Goal: Task Accomplishment & Management: Complete application form

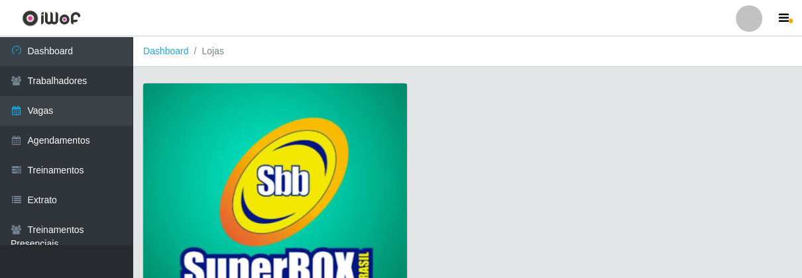
click at [260, 138] on img at bounding box center [275, 203] width 264 height 240
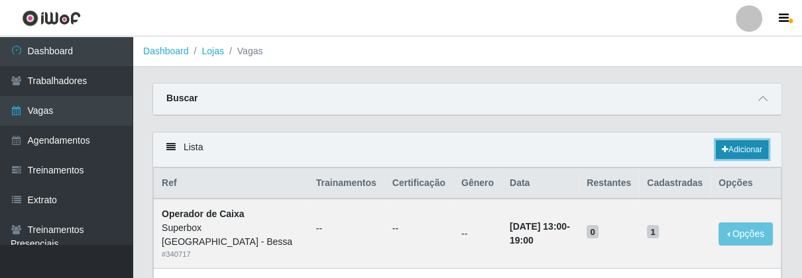
click at [753, 149] on link "Adicionar" at bounding box center [742, 149] width 52 height 19
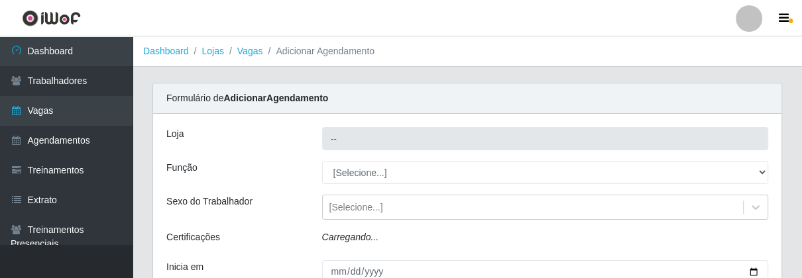
type input "Superbox [GEOGRAPHIC_DATA] - Bessa"
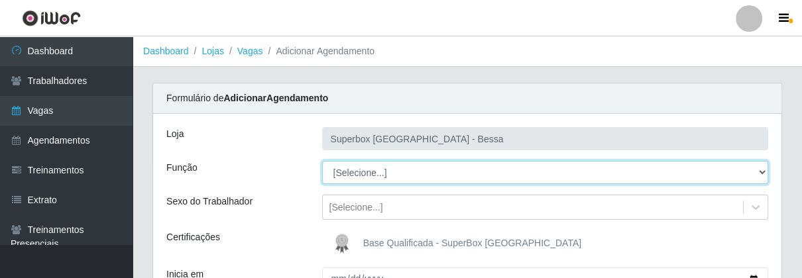
click at [758, 171] on select "[Selecione...] ASG ASG + ASG ++ Embalador Embalador + Embalador ++ Operador de …" at bounding box center [545, 172] width 447 height 23
select select "1"
click at [322, 161] on select "[Selecione...] ASG ASG + ASG ++ Embalador Embalador + Embalador ++ Operador de …" at bounding box center [545, 172] width 447 height 23
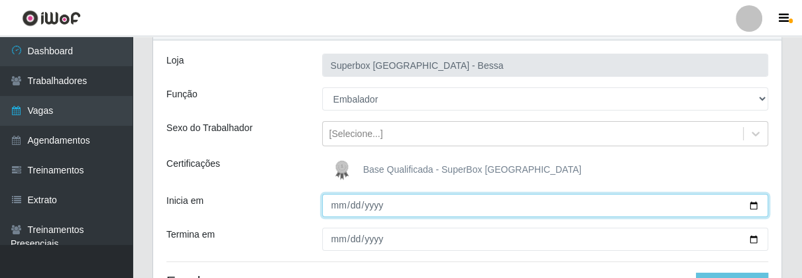
click at [341, 205] on input "Inicia em" at bounding box center [545, 205] width 447 height 23
type input "[DATE]"
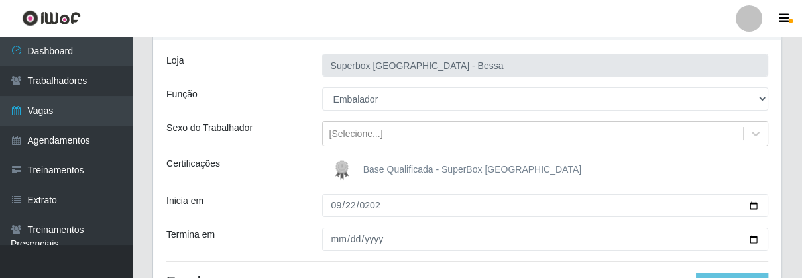
click at [330, 225] on div "Loja Superbox [GEOGRAPHIC_DATA] - Bessa Função [Selecione...] ASG ASG + ASG ++ …" at bounding box center [467, 182] width 628 height 284
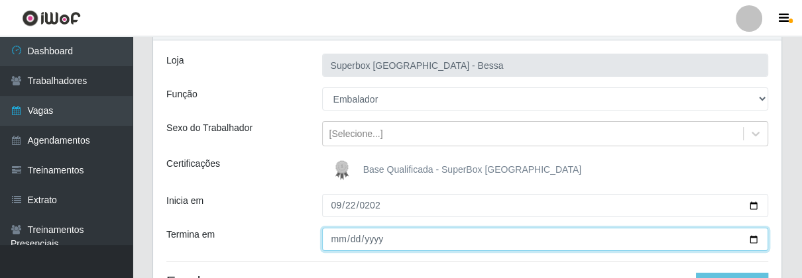
click at [334, 241] on input "Termina em" at bounding box center [545, 239] width 447 height 23
type input "[DATE]"
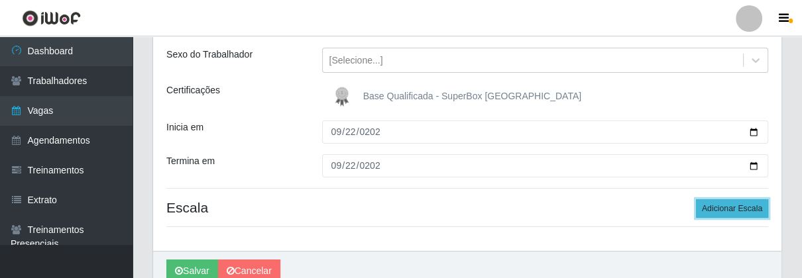
click at [716, 209] on button "Adicionar Escala" at bounding box center [732, 208] width 72 height 19
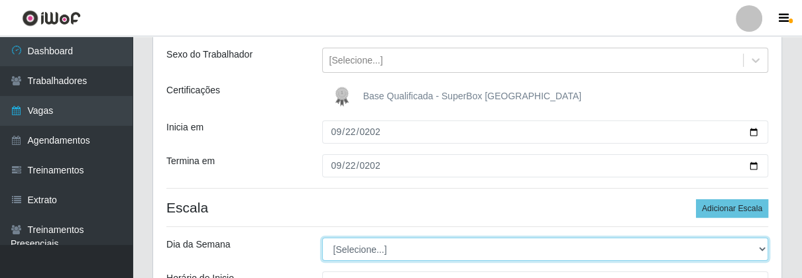
click at [756, 251] on select "[Selecione...] Segunda Terça Quarta Quinta Sexta Sábado Domingo" at bounding box center [545, 249] width 447 height 23
select select "1"
click at [322, 238] on select "[Selecione...] Segunda Terça Quarta Quinta Sexta Sábado Domingo" at bounding box center [545, 249] width 447 height 23
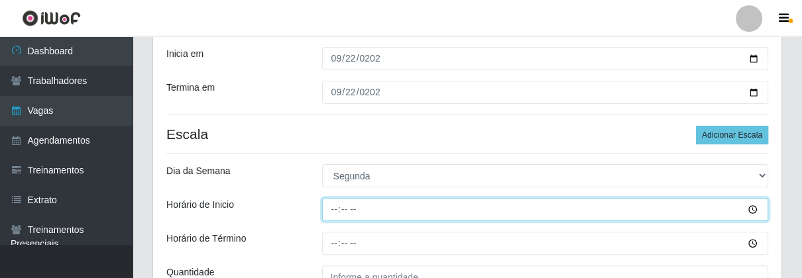
click at [333, 210] on input "Horário de Inicio" at bounding box center [545, 209] width 447 height 23
type input "07:00"
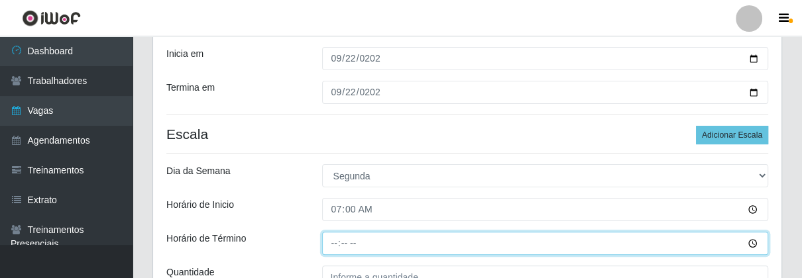
click at [332, 240] on input "Horário de Término" at bounding box center [545, 243] width 447 height 23
type input "13:00"
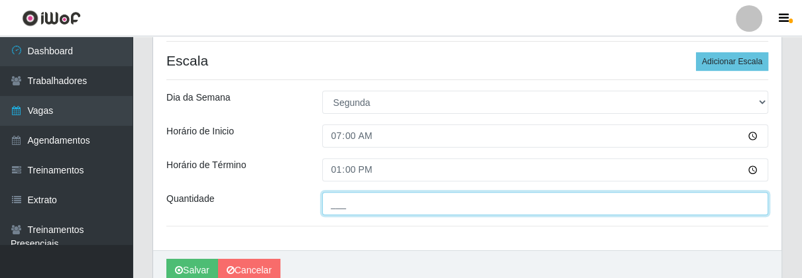
click at [373, 214] on input "___" at bounding box center [545, 203] width 447 height 23
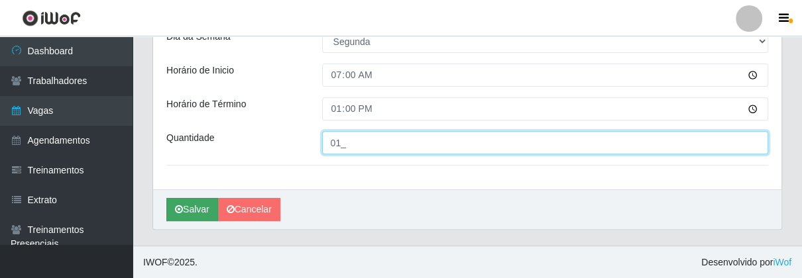
type input "01_"
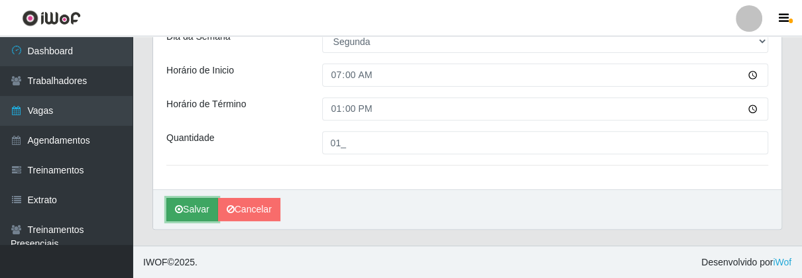
click at [211, 213] on button "Salvar" at bounding box center [192, 209] width 52 height 23
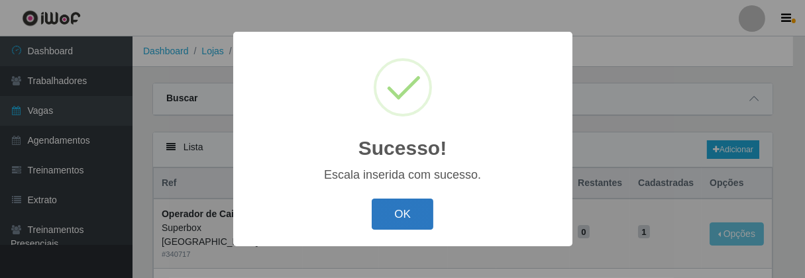
click at [387, 209] on button "OK" at bounding box center [403, 214] width 62 height 31
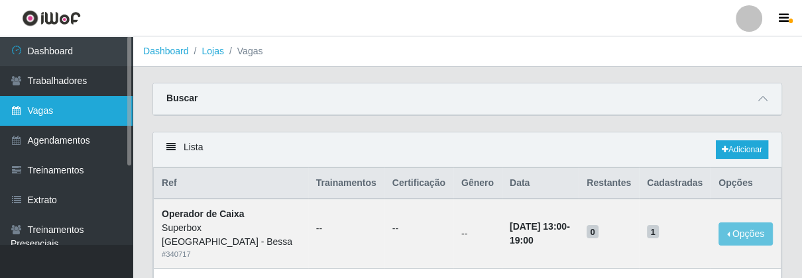
click at [69, 115] on link "Vagas" at bounding box center [66, 111] width 133 height 30
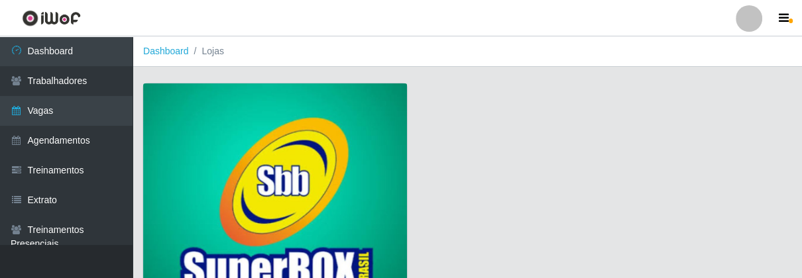
click at [256, 149] on img at bounding box center [275, 203] width 264 height 240
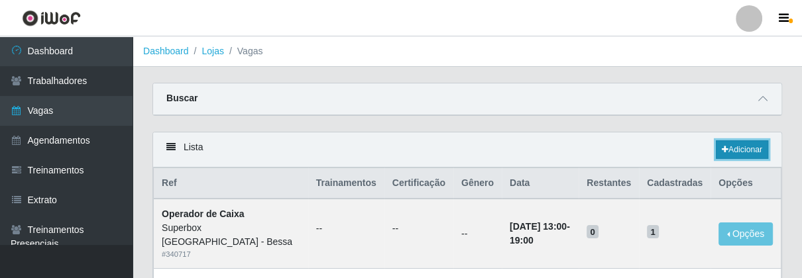
click at [744, 148] on link "Adicionar" at bounding box center [742, 149] width 52 height 19
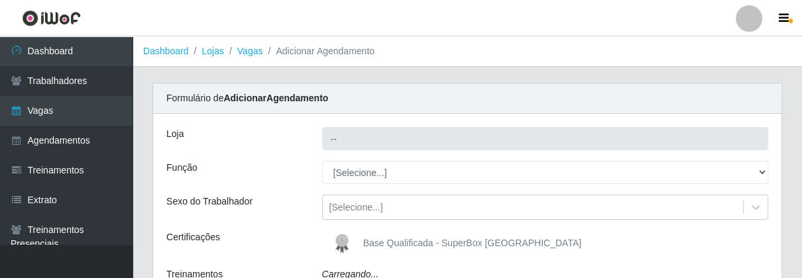
type input "Superbox [GEOGRAPHIC_DATA] - Bessa"
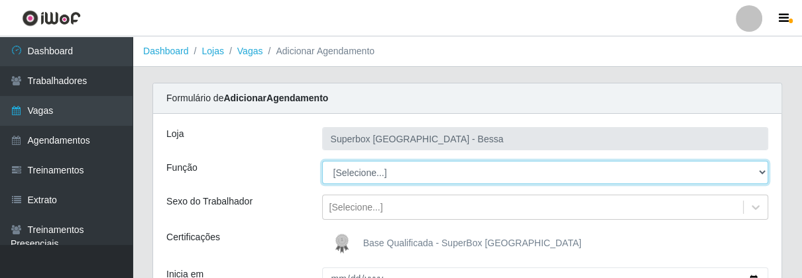
click at [763, 170] on select "[Selecione...] ASG ASG + ASG ++ Embalador Embalador + Embalador ++ Operador de …" at bounding box center [545, 172] width 447 height 23
select select "1"
click at [322, 161] on select "[Selecione...] ASG ASG + ASG ++ Embalador Embalador + Embalador ++ Operador de …" at bounding box center [545, 172] width 447 height 23
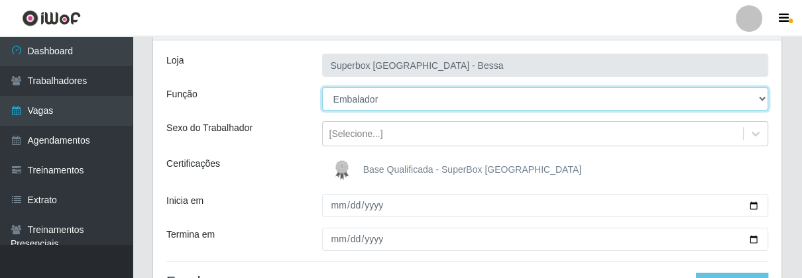
scroll to position [147, 0]
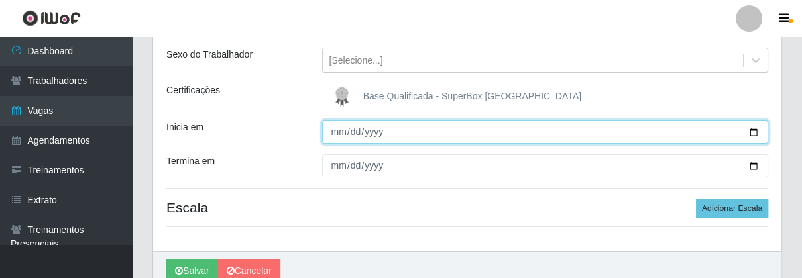
click at [337, 131] on input "Inicia em" at bounding box center [545, 132] width 447 height 23
type input "[DATE]"
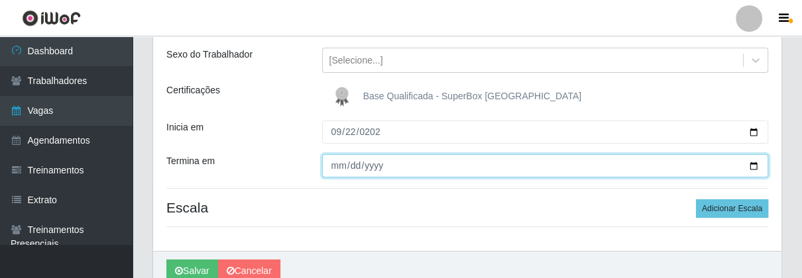
click at [329, 170] on input "Termina em" at bounding box center [545, 165] width 447 height 23
type input "[DATE]"
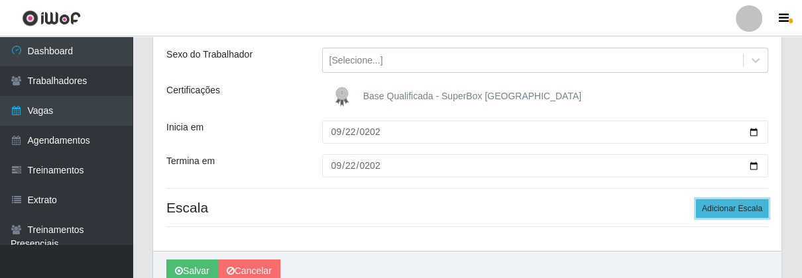
click at [702, 211] on button "Adicionar Escala" at bounding box center [732, 208] width 72 height 19
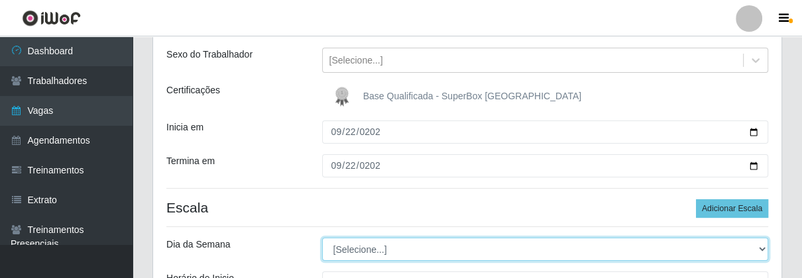
click at [751, 254] on select "[Selecione...] Segunda Terça Quarta Quinta Sexta Sábado Domingo" at bounding box center [545, 249] width 447 height 23
select select "1"
click at [322, 238] on select "[Selecione...] Segunda Terça Quarta Quinta Sexta Sábado Domingo" at bounding box center [545, 249] width 447 height 23
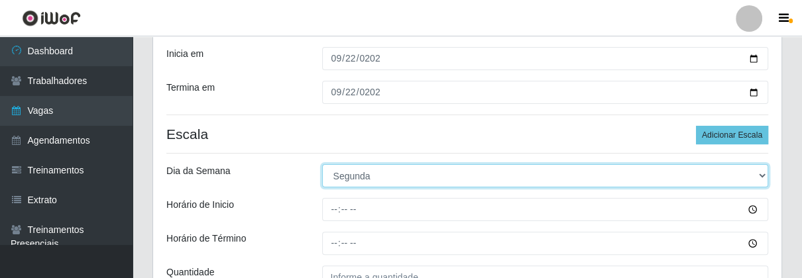
scroll to position [294, 0]
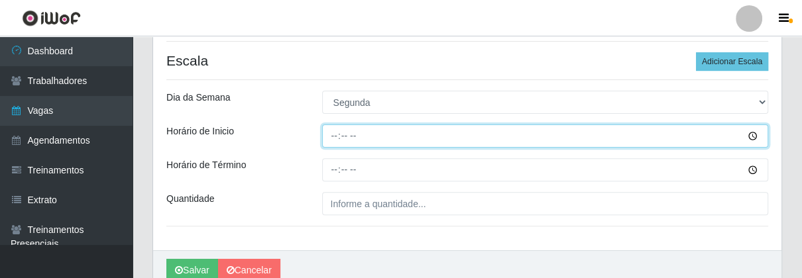
click at [329, 136] on input "Horário de Inicio" at bounding box center [545, 136] width 447 height 23
type input "16:00"
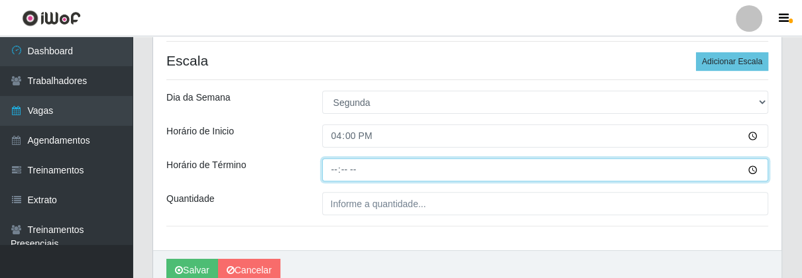
click at [337, 174] on input "Horário de Término" at bounding box center [545, 169] width 447 height 23
type input "21:00"
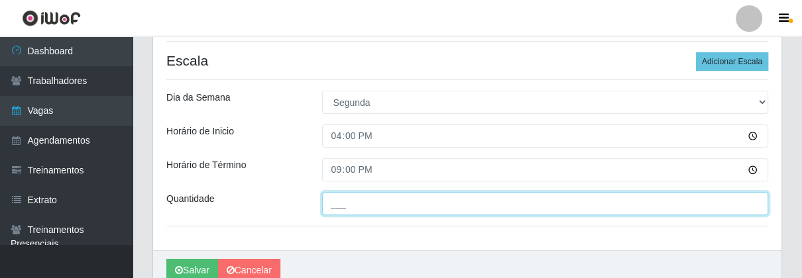
click at [367, 208] on input "___" at bounding box center [545, 203] width 447 height 23
type input "03_"
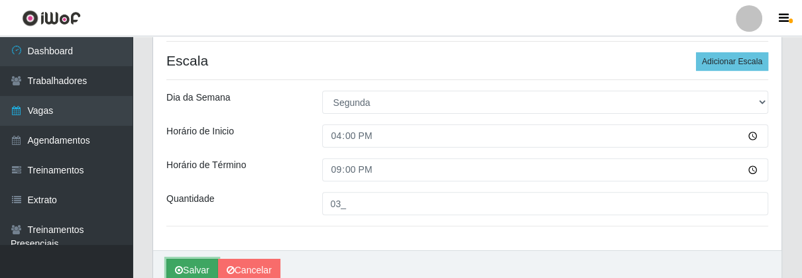
click at [187, 274] on button "Salvar" at bounding box center [192, 270] width 52 height 23
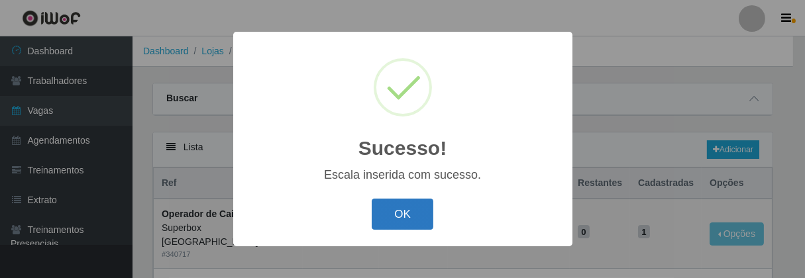
click at [413, 217] on button "OK" at bounding box center [403, 214] width 62 height 31
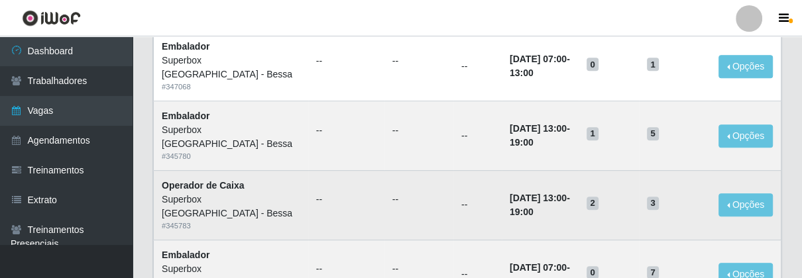
scroll to position [441, 0]
